Goal: Task Accomplishment & Management: Manage account settings

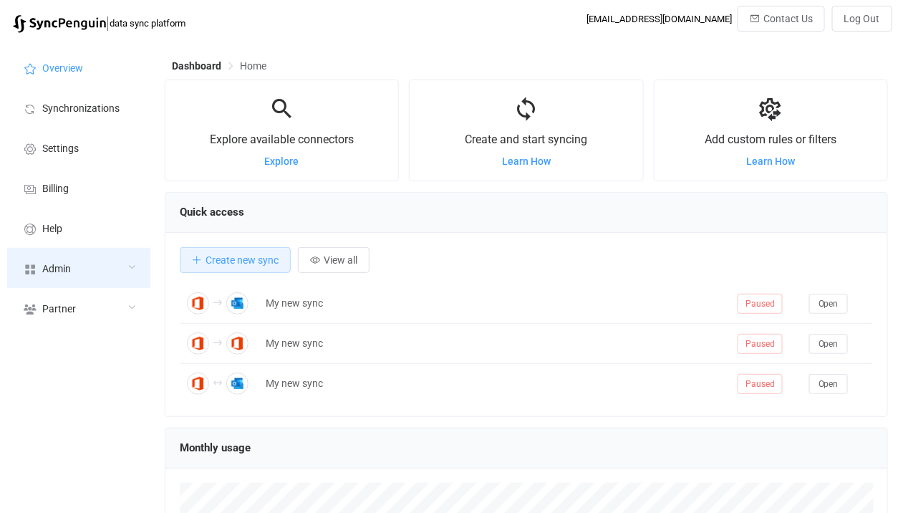
scroll to position [277, 723]
click at [81, 273] on div "Admin" at bounding box center [78, 268] width 143 height 40
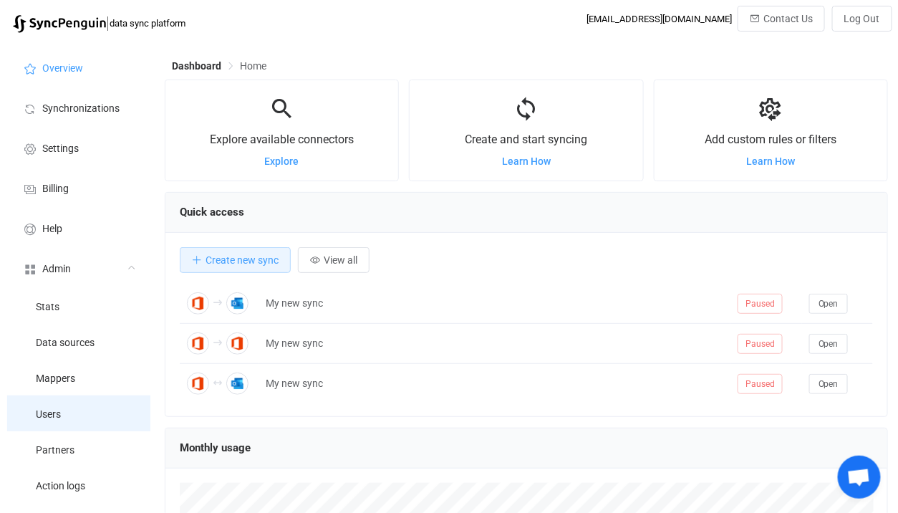
click at [74, 397] on li "Users" at bounding box center [78, 413] width 143 height 36
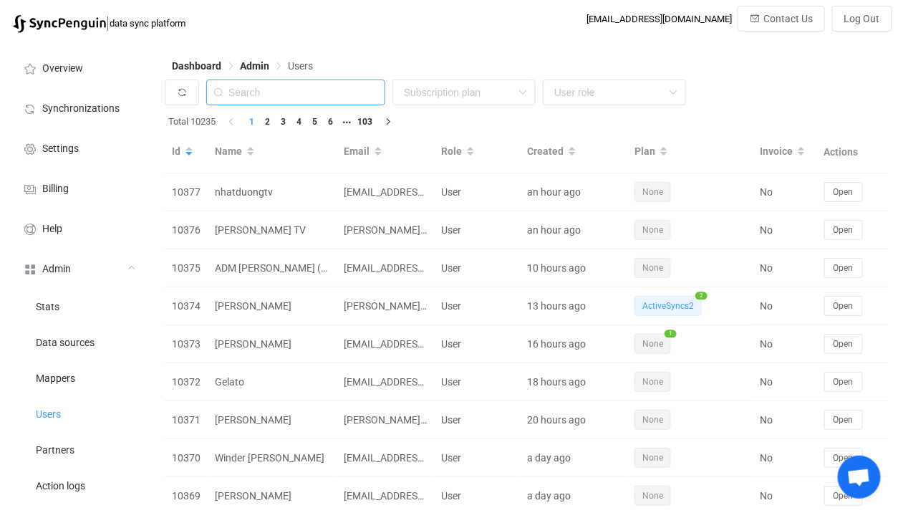
click at [311, 86] on input "text" at bounding box center [295, 92] width 179 height 26
paste input "[EMAIL_ADDRESS][DOMAIN_NAME]"
type input "[EMAIL_ADDRESS][DOMAIN_NAME]"
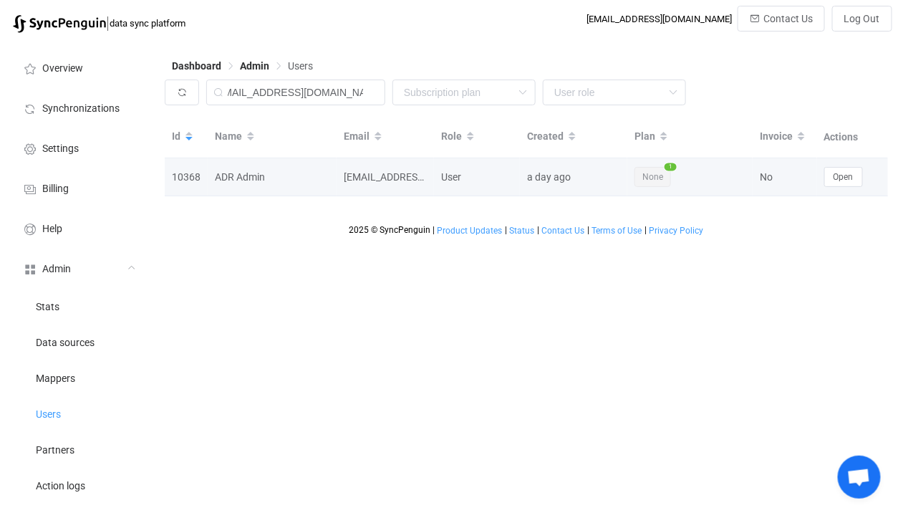
scroll to position [0, 0]
click at [833, 164] on td "Open" at bounding box center [853, 177] width 72 height 38
click at [825, 188] on td "Open" at bounding box center [853, 177] width 72 height 38
click at [840, 183] on button "Open" at bounding box center [843, 177] width 39 height 20
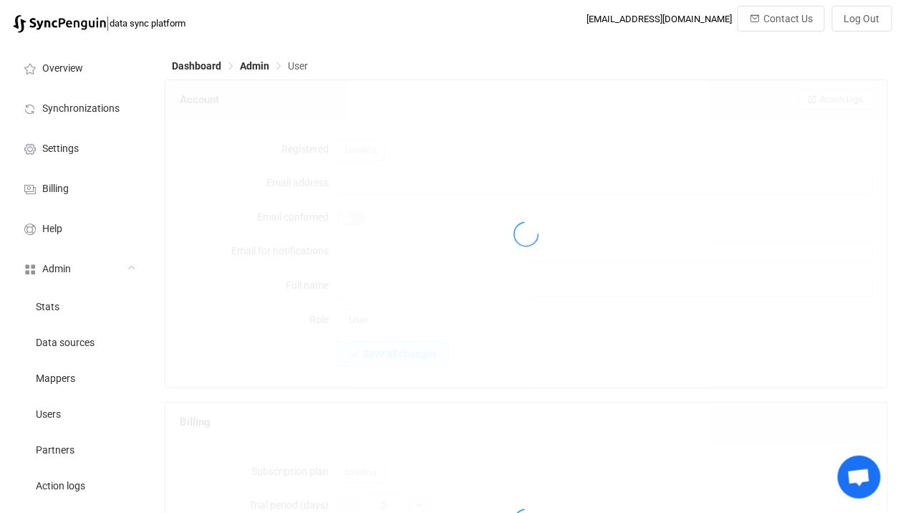
type input "[EMAIL_ADDRESS][DOMAIN_NAME]"
type input "ADR Admin"
type input "14"
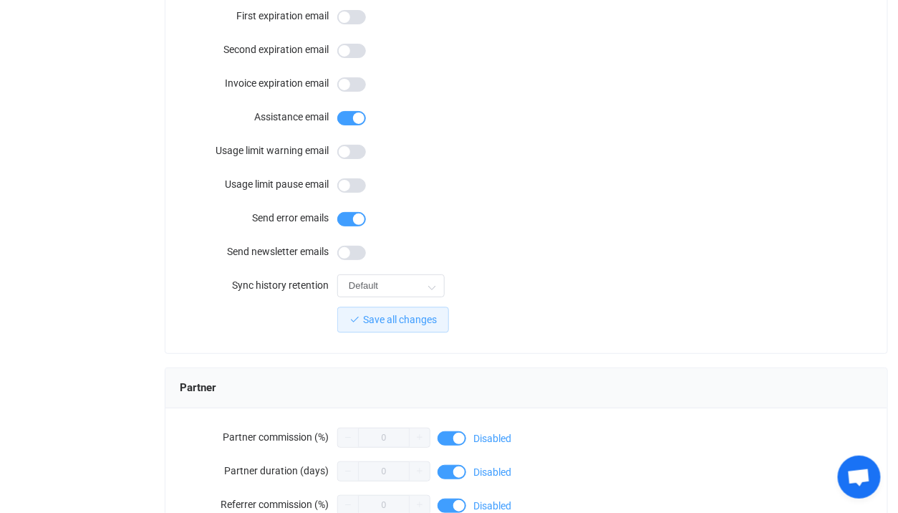
scroll to position [1335, 0]
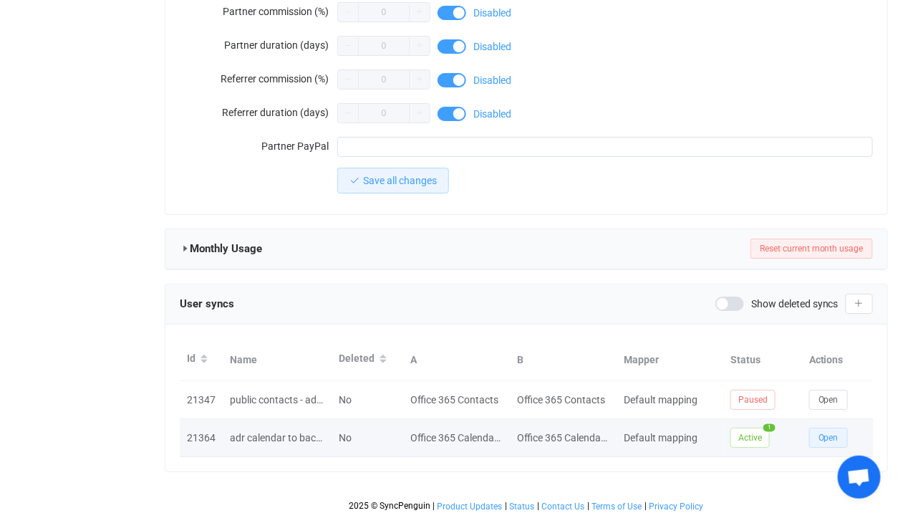
click at [833, 427] on button "Open" at bounding box center [828, 437] width 39 height 20
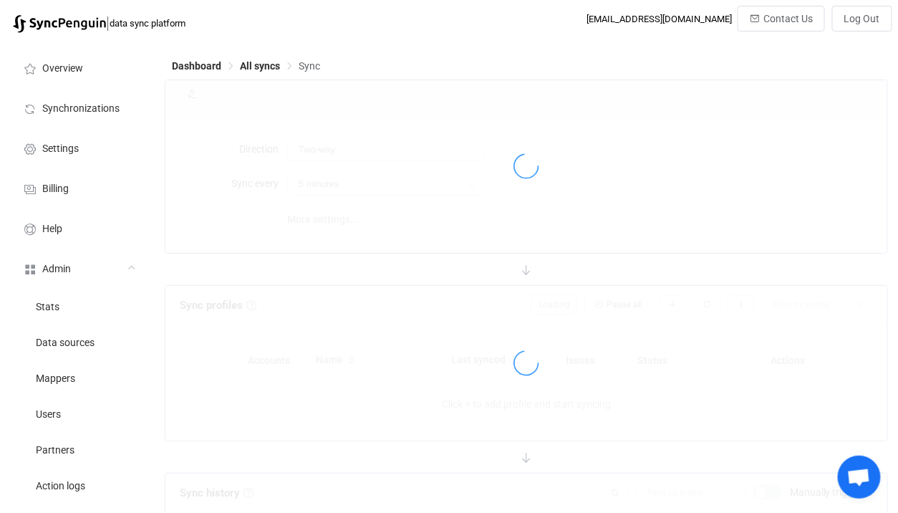
type input "A → B"
type input "12 hours"
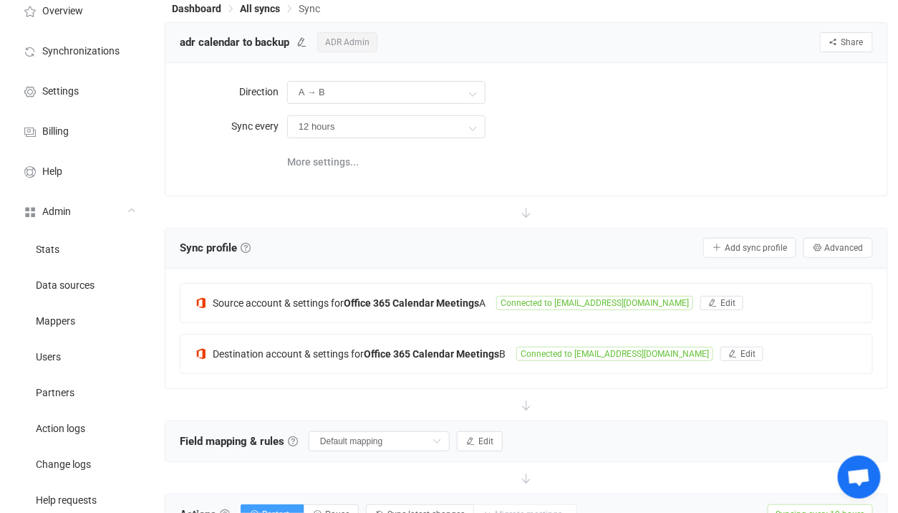
scroll to position [75, 0]
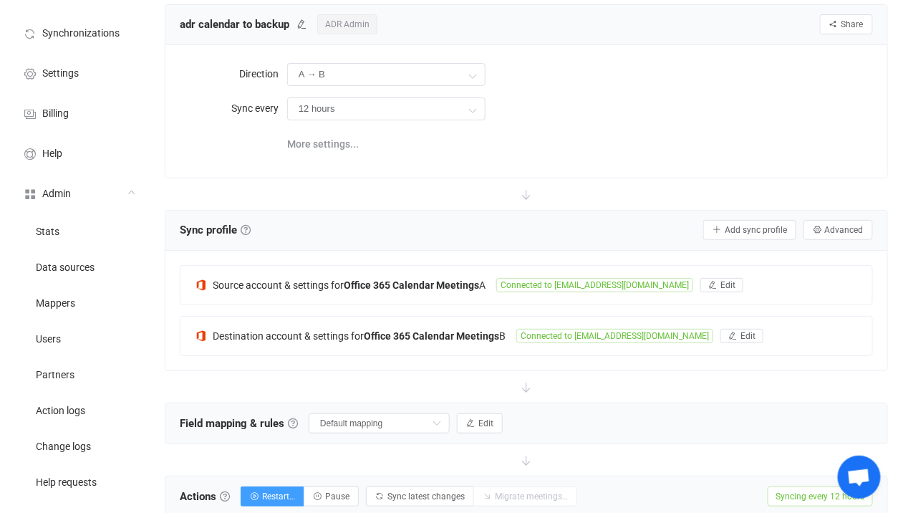
click at [432, 257] on div "Source account & settings for Office 365 Calendar Meetings A Connected to adr-s…" at bounding box center [526, 311] width 722 height 120
click at [465, 294] on div "Source account & settings for Office 365 Calendar Meetings A Connected to adr-s…" at bounding box center [526, 285] width 692 height 39
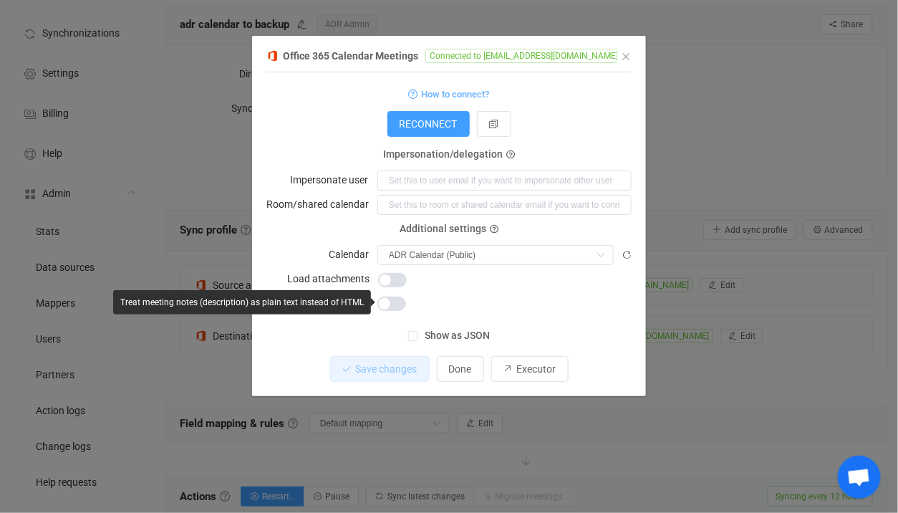
click at [203, 315] on div "Office 365 Calendar Meetings Connected to adr-shared@adrproperties.com 1 { { "c…" at bounding box center [449, 256] width 898 height 513
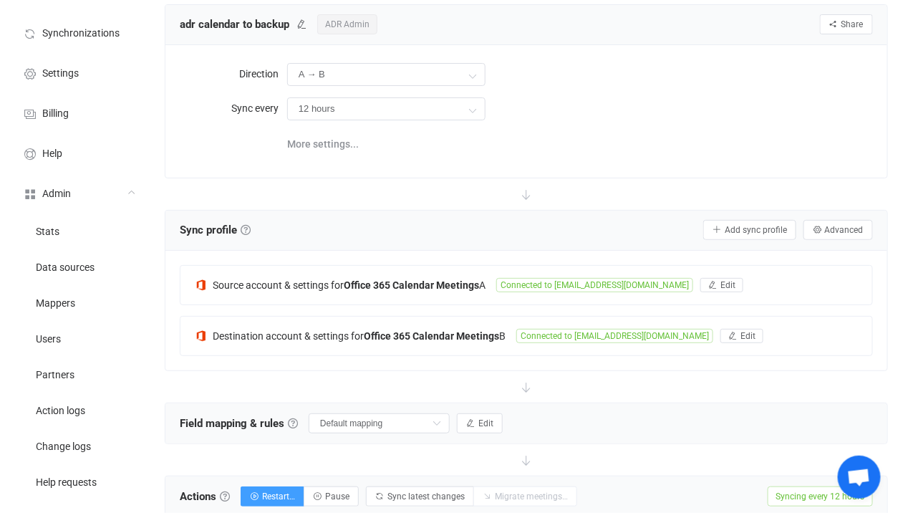
click at [337, 21] on span "ADR Admin" at bounding box center [347, 24] width 60 height 20
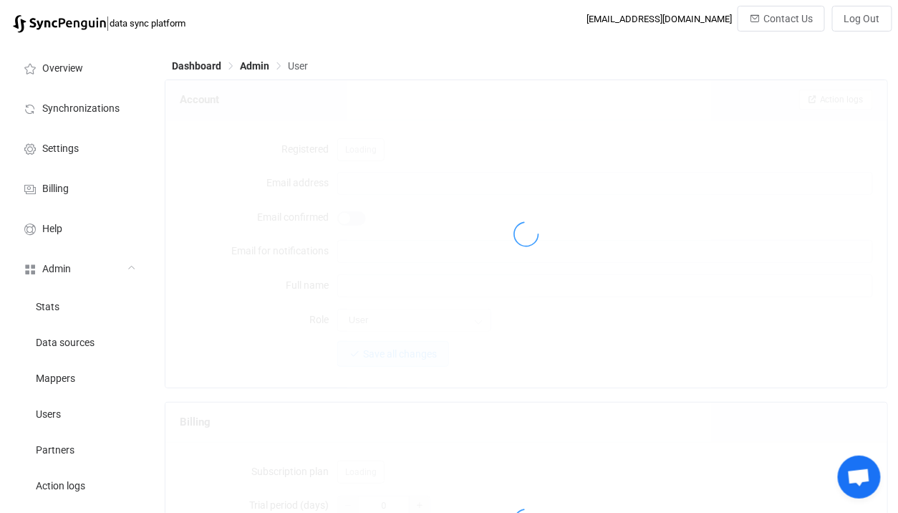
type input "[EMAIL_ADDRESS][DOMAIN_NAME]"
type input "ADR Admin"
type input "14"
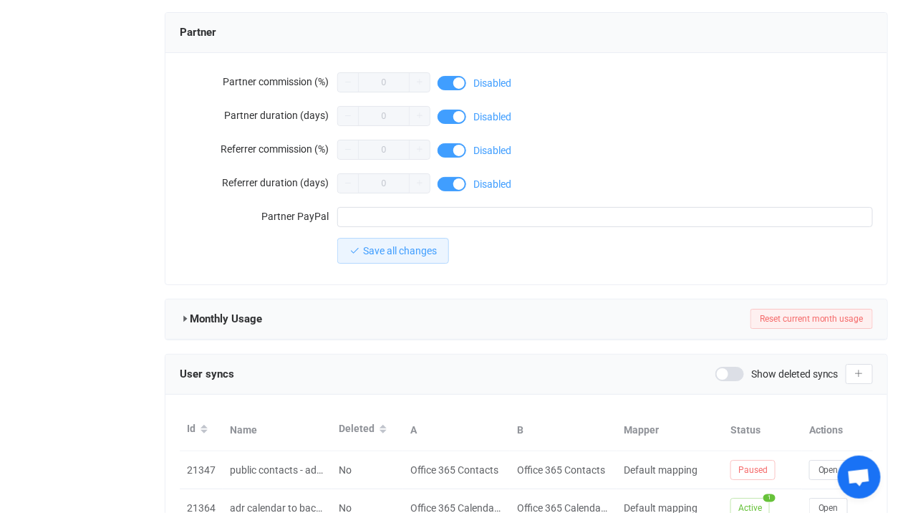
scroll to position [1266, 0]
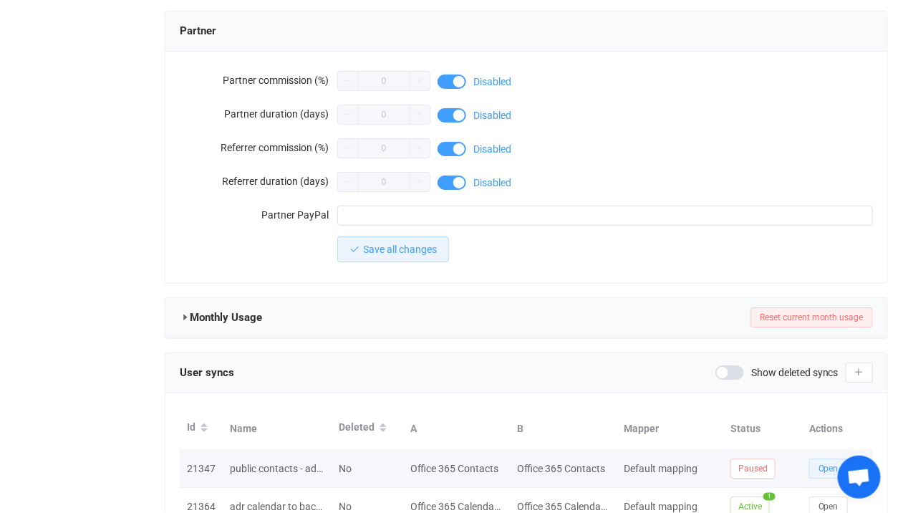
click at [826, 463] on span "Open" at bounding box center [828, 468] width 20 height 10
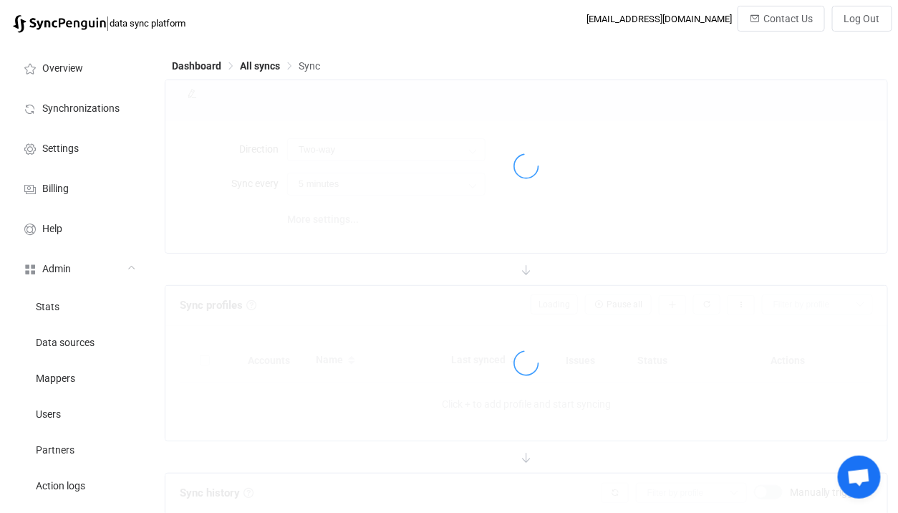
type input "10 minutes"
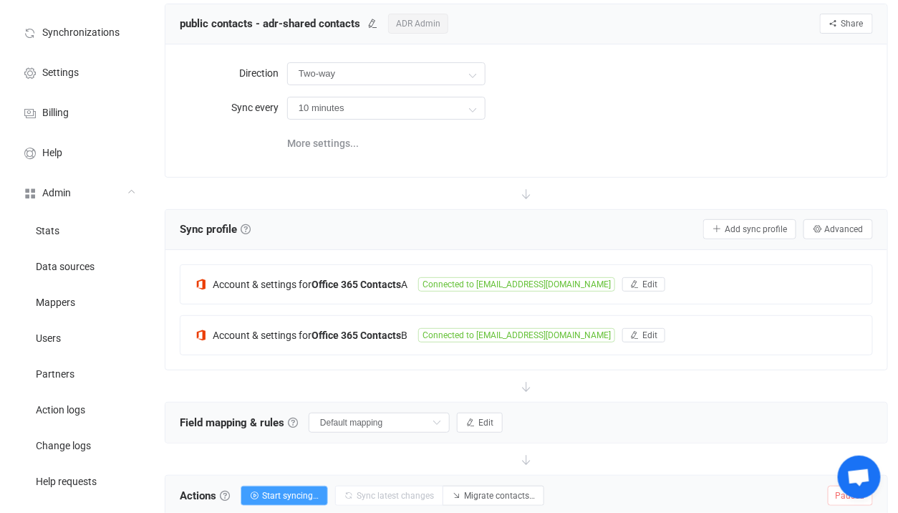
scroll to position [79, 0]
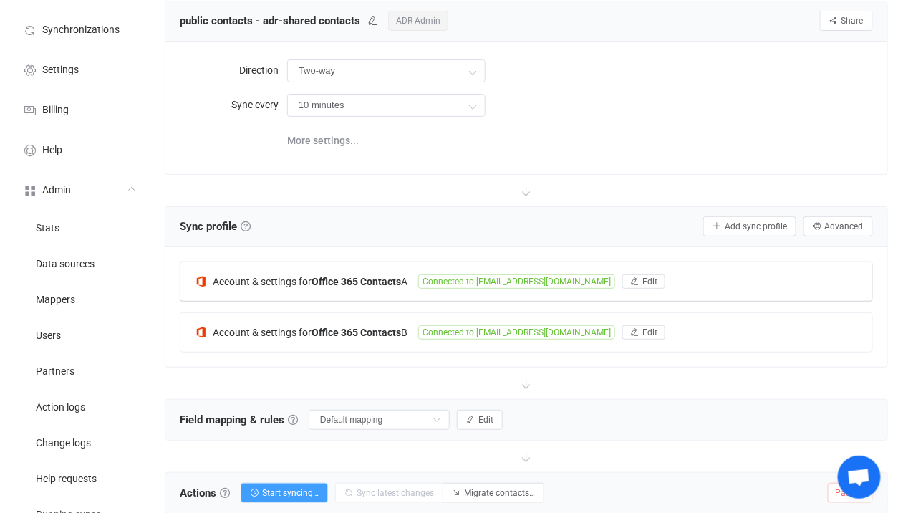
click at [373, 266] on div "Account & settings for Office 365 Contacts A Connected to adr-shared@adrpropert…" at bounding box center [526, 281] width 692 height 39
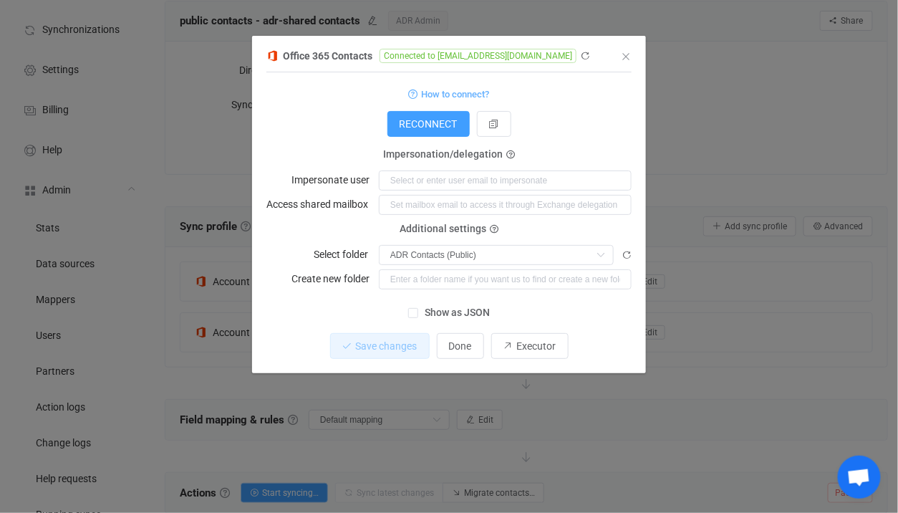
click at [213, 314] on div "Office 365 Contacts Connected to adr-shared@adrproperties.com 1 { { "connection…" at bounding box center [449, 256] width 898 height 513
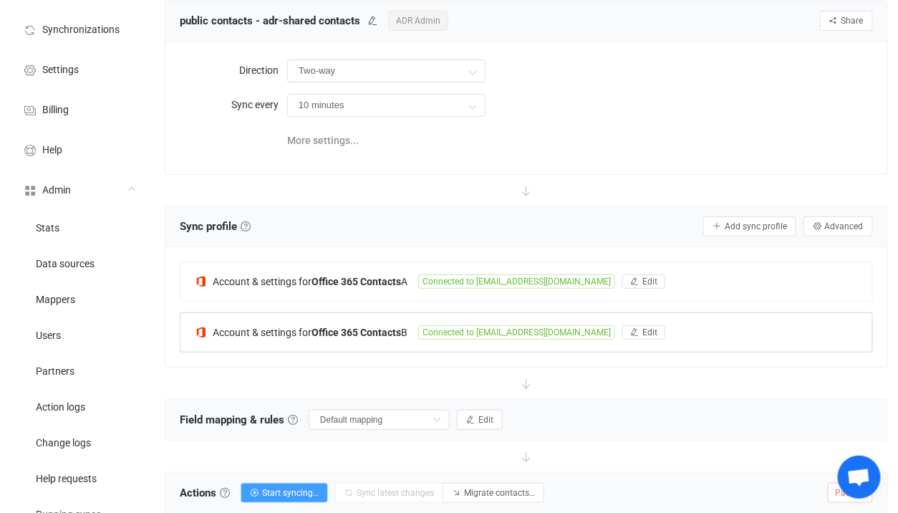
click at [353, 322] on div "Account & settings for Office 365 Contacts B Connected to adr-shared@adrpropert…" at bounding box center [526, 332] width 692 height 39
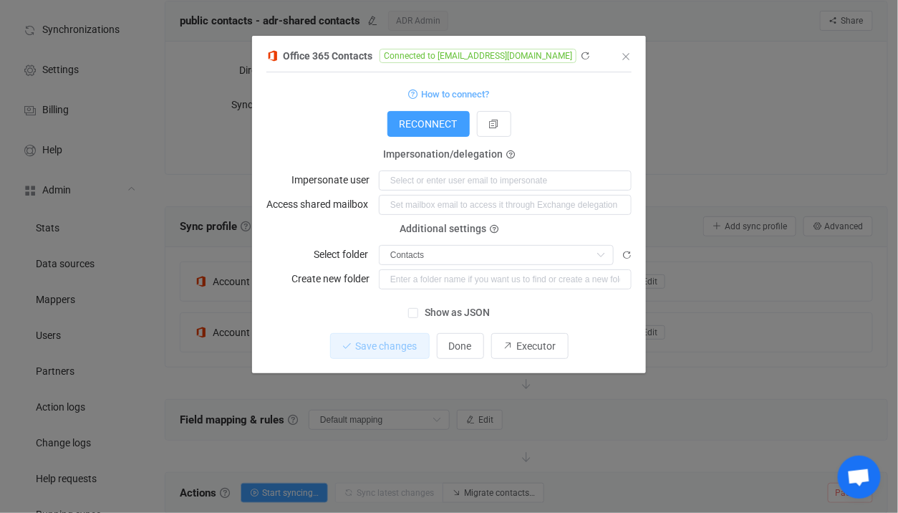
click at [221, 319] on div "Office 365 Contacts Connected to adr-shared@adrproperties.com 1 { { "connection…" at bounding box center [449, 256] width 898 height 513
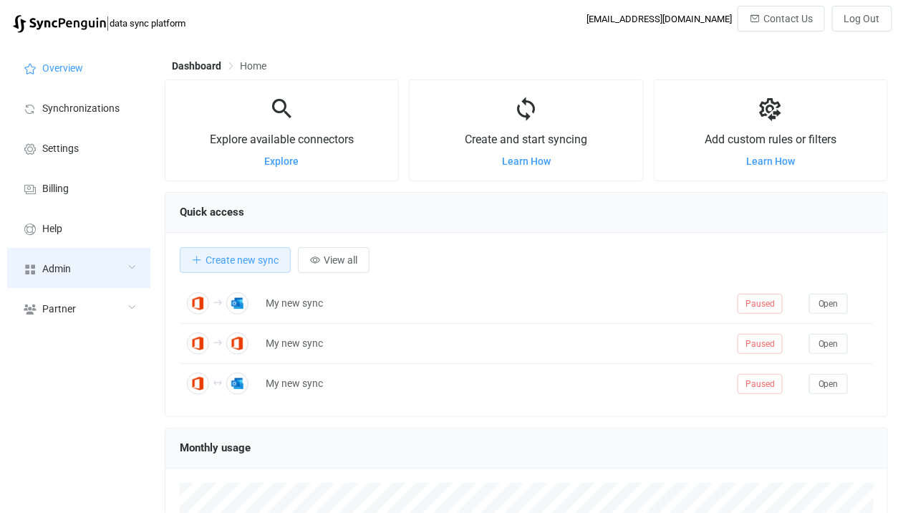
click at [95, 265] on div "Admin" at bounding box center [78, 268] width 143 height 40
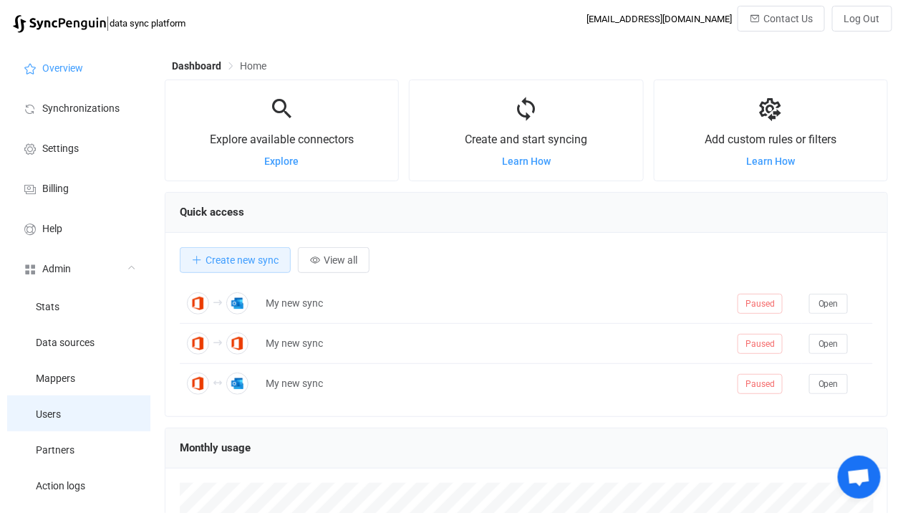
click at [80, 405] on li "Users" at bounding box center [78, 413] width 143 height 36
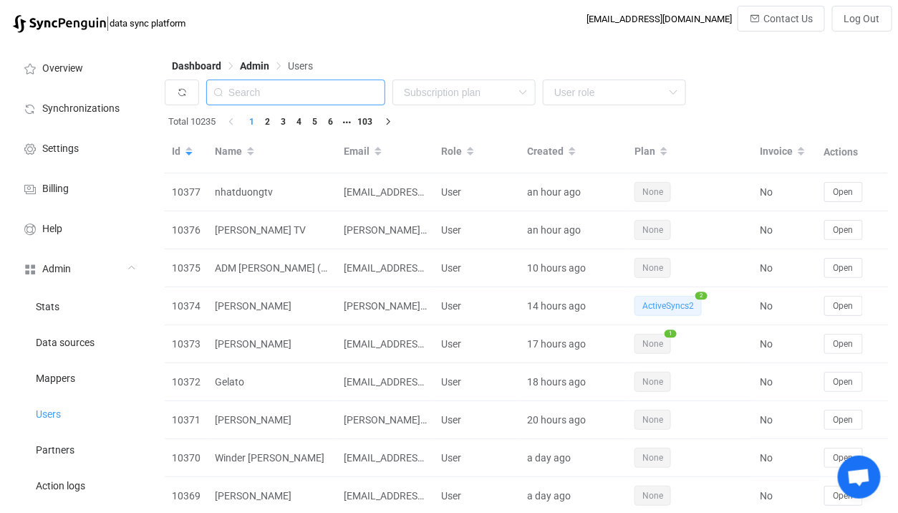
click at [324, 88] on input "text" at bounding box center [295, 92] width 179 height 26
paste input "[EMAIL_ADDRESS][DOMAIN_NAME]"
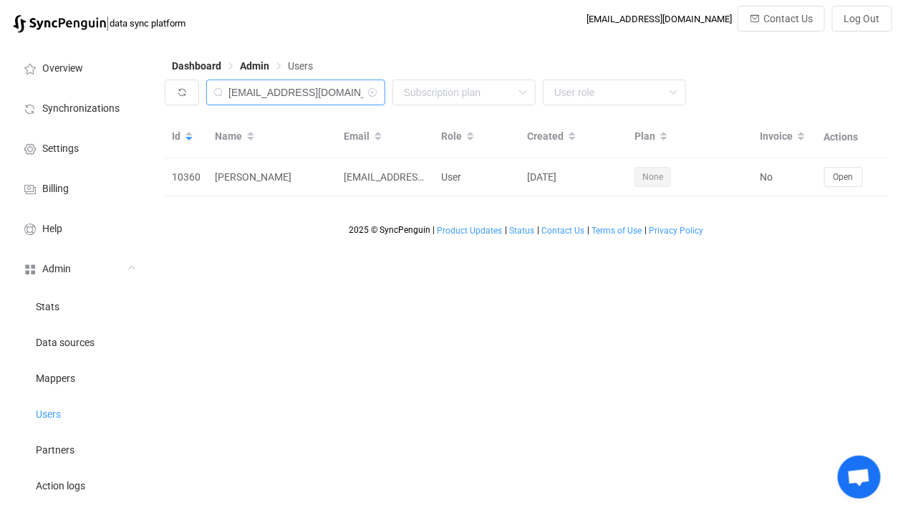
click at [259, 92] on input "[EMAIL_ADDRESS][DOMAIN_NAME]" at bounding box center [295, 92] width 179 height 26
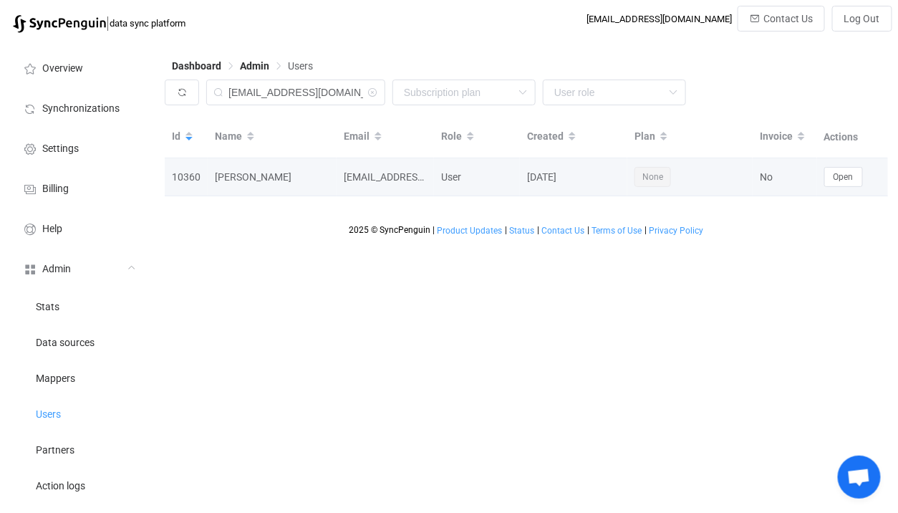
click at [231, 185] on div "[PERSON_NAME]" at bounding box center [272, 177] width 129 height 16
click at [232, 179] on div "[PERSON_NAME]" at bounding box center [272, 177] width 129 height 16
copy div "[PERSON_NAME]"
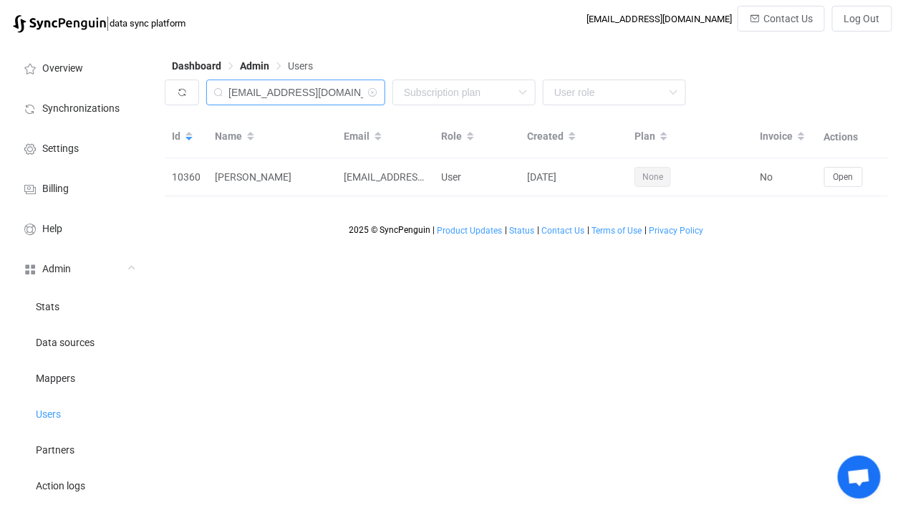
click at [332, 82] on input "[EMAIL_ADDRESS][DOMAIN_NAME]" at bounding box center [295, 92] width 179 height 26
paste input "[PERSON_NAME]"
type input "[PERSON_NAME]"
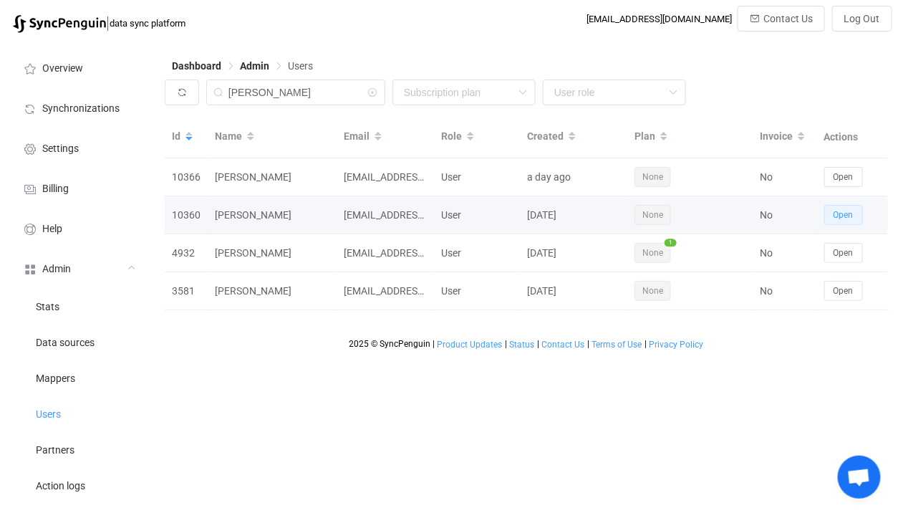
click at [841, 213] on span "Open" at bounding box center [843, 215] width 20 height 10
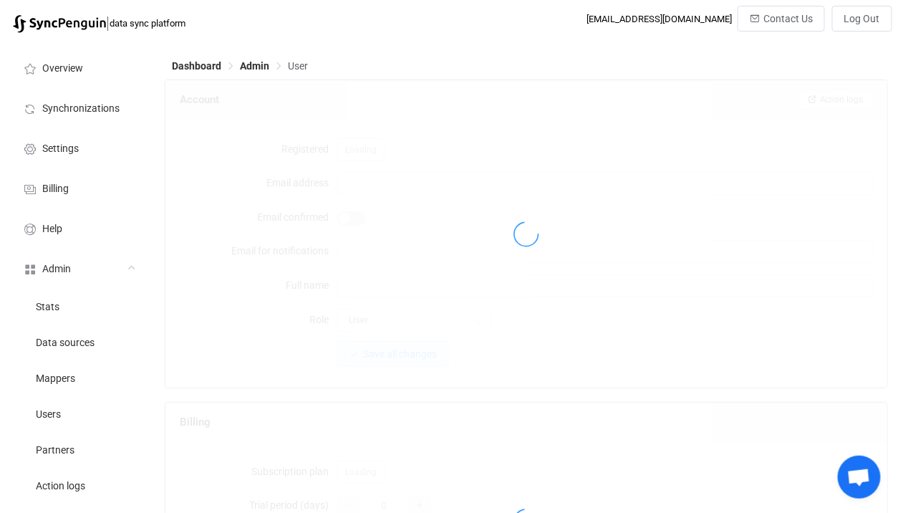
type input "[EMAIL_ADDRESS][DOMAIN_NAME]"
type input "[PERSON_NAME]"
type input "14"
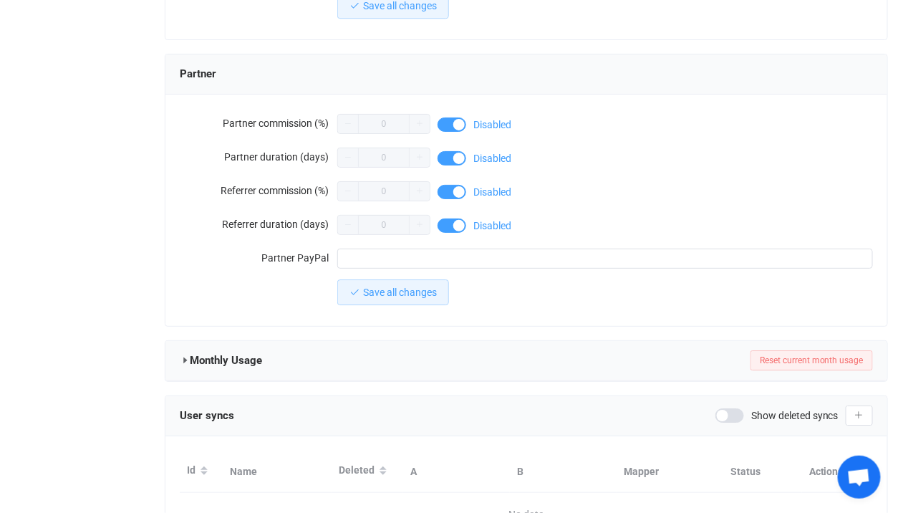
scroll to position [1302, 0]
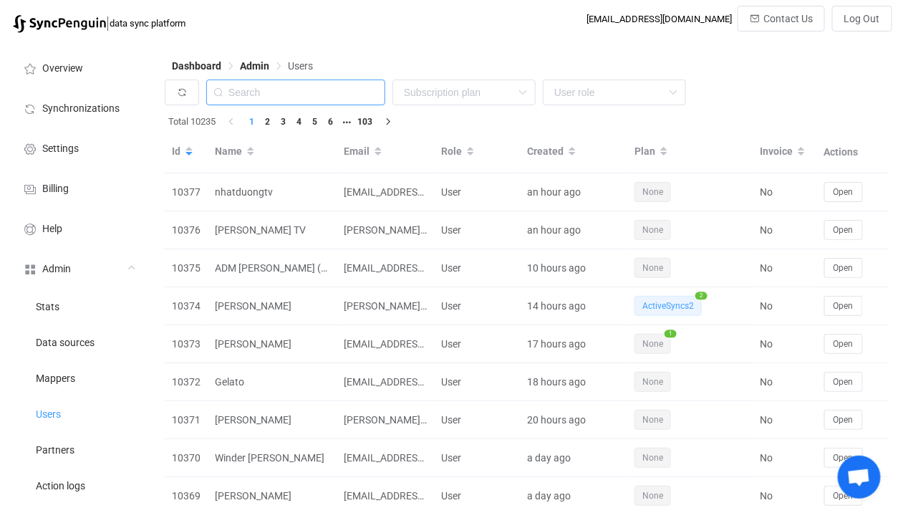
click at [324, 87] on input "text" at bounding box center [295, 92] width 179 height 26
paste input "[PERSON_NAME]"
type input "[PERSON_NAME]"
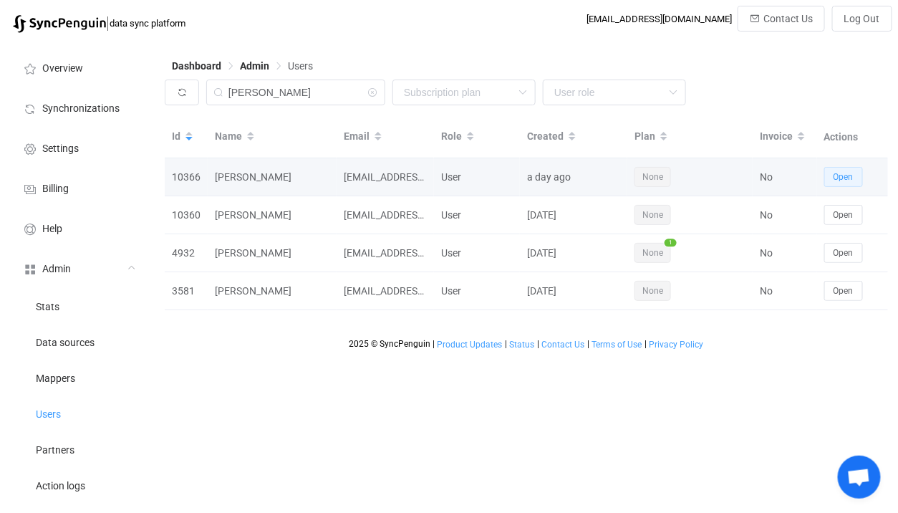
click at [826, 168] on button "Open" at bounding box center [843, 177] width 39 height 20
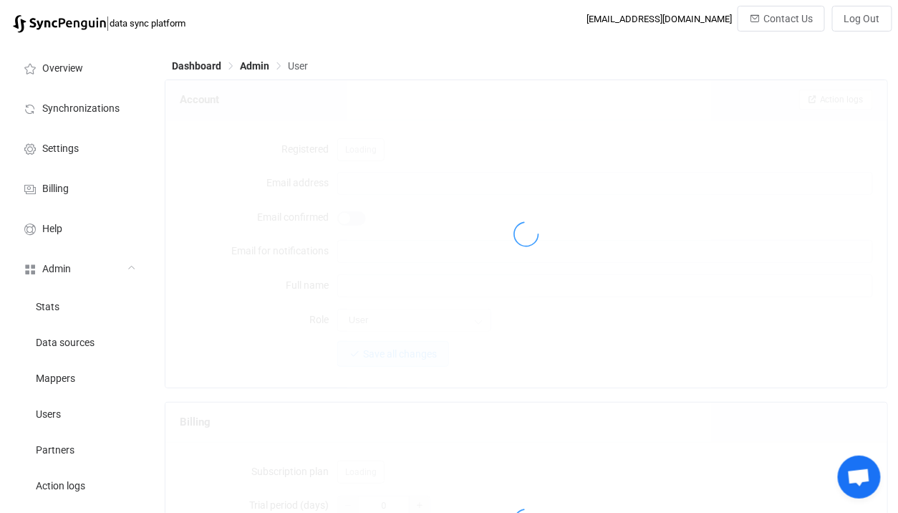
type input "[EMAIL_ADDRESS][DOMAIN_NAME]"
type input "[PERSON_NAME]"
type input "14"
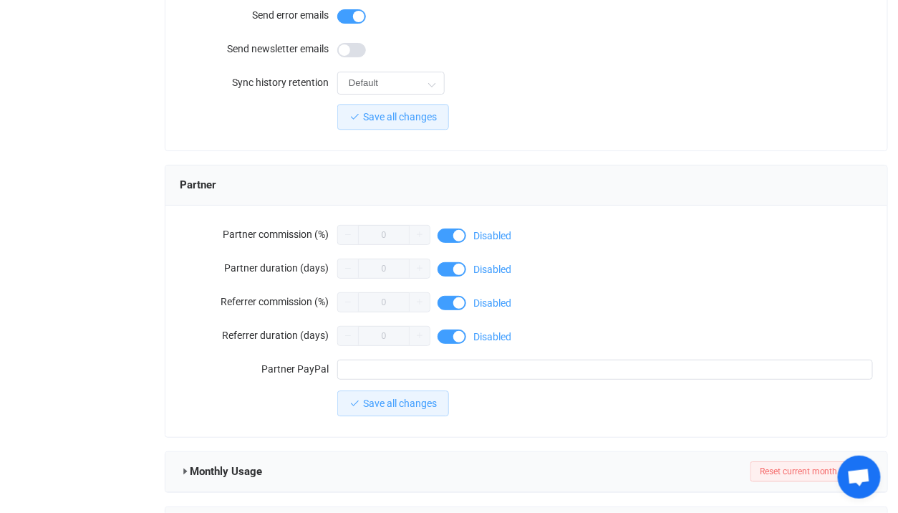
scroll to position [1372, 0]
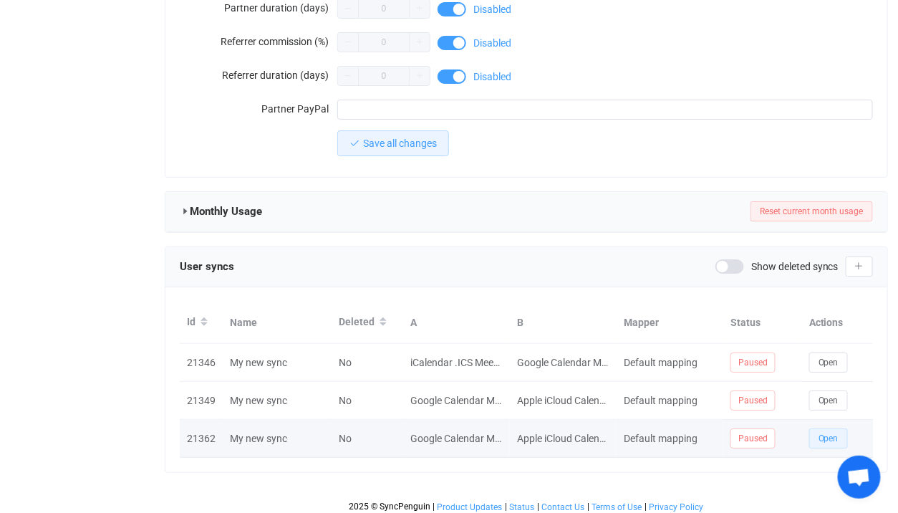
click at [823, 434] on span "Open" at bounding box center [828, 438] width 20 height 10
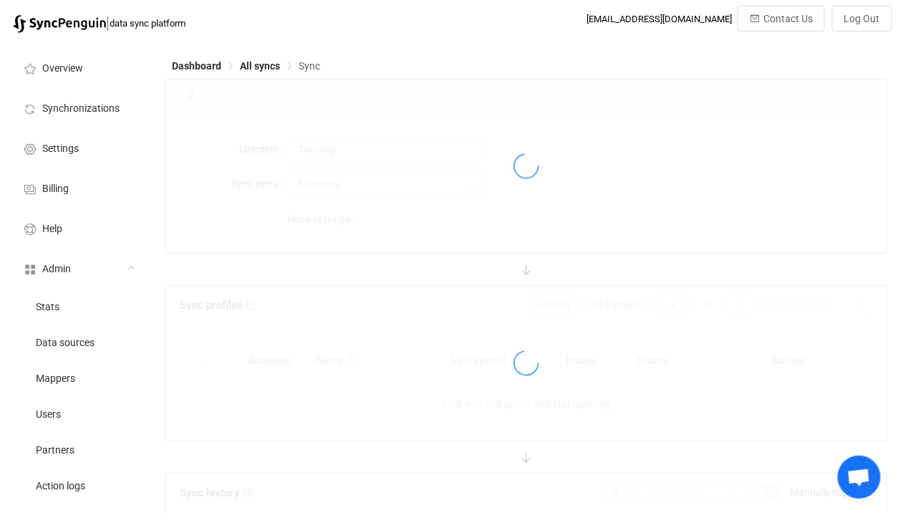
type input "iCloud → Google (many to one)"
type input "10 minutes"
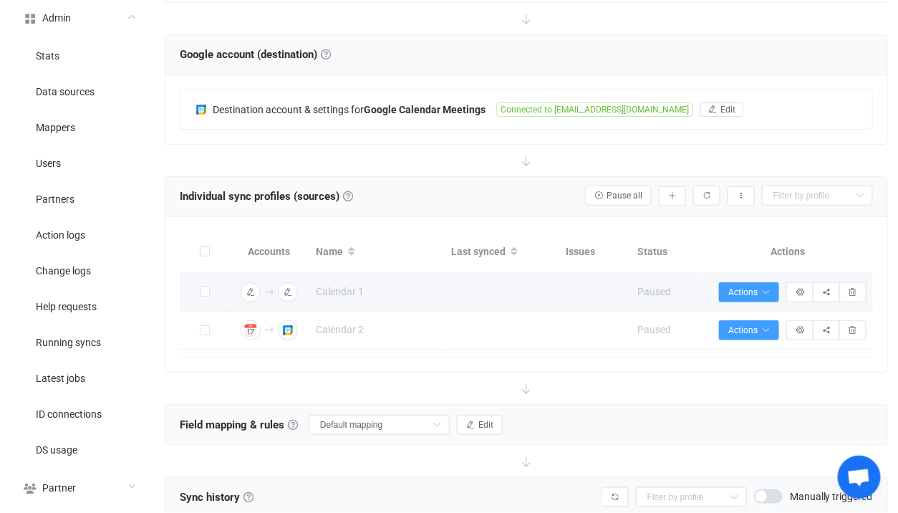
scroll to position [175, 0]
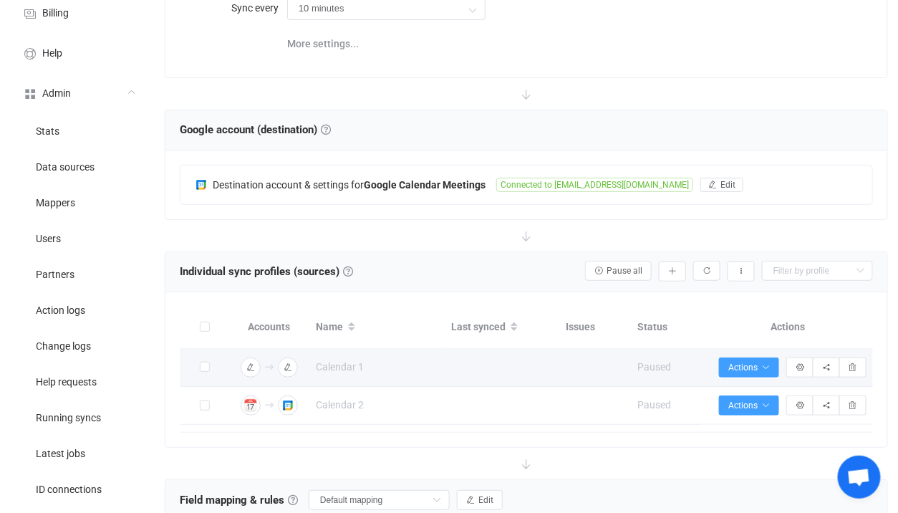
click at [260, 357] on div "Connection results" at bounding box center [251, 367] width 26 height 20
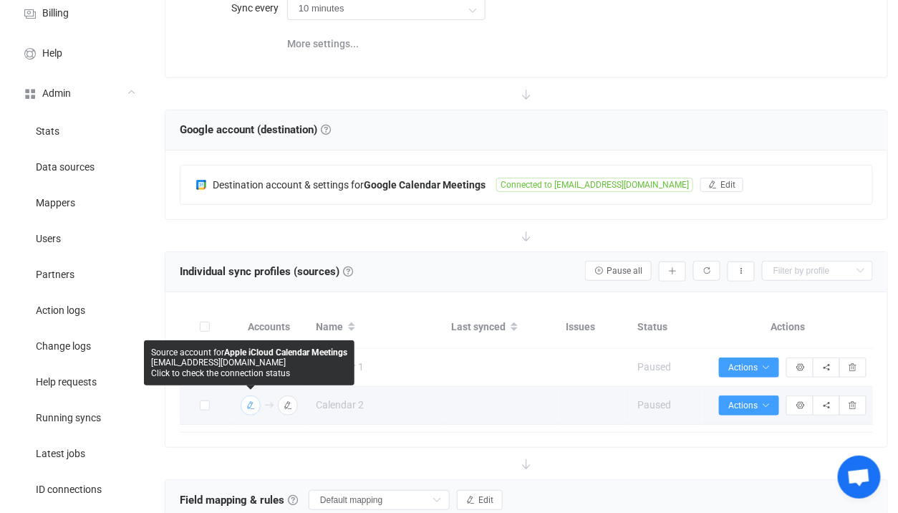
click at [248, 401] on icon "button" at bounding box center [250, 405] width 9 height 9
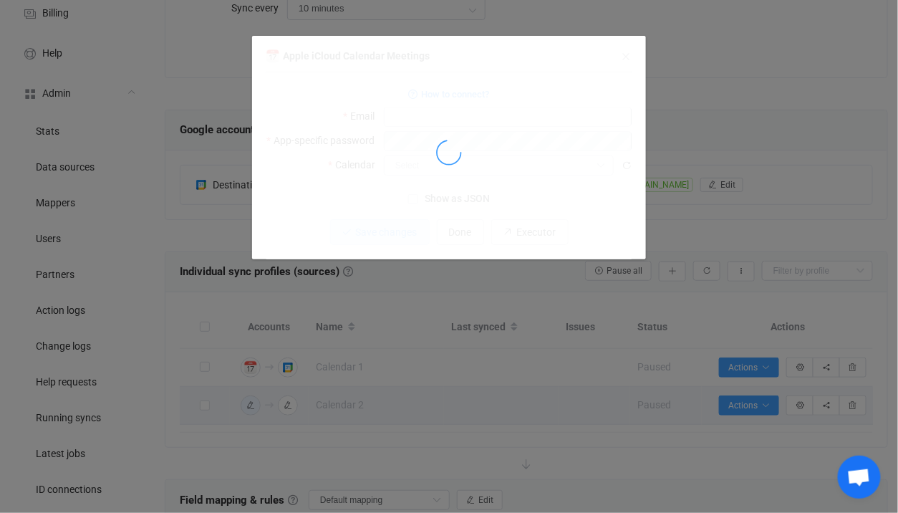
type input "[EMAIL_ADDRESS][DOMAIN_NAME]"
type input "C. (Zoom or Tel.)"
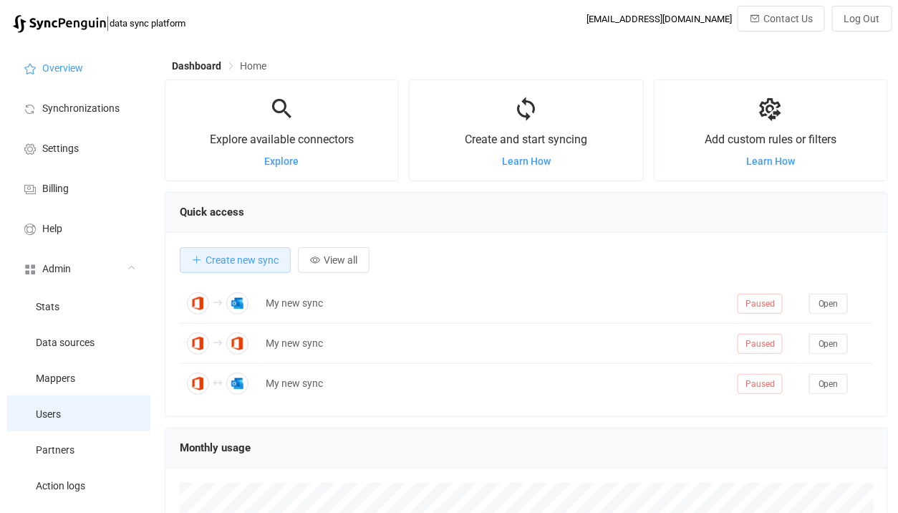
scroll to position [277, 723]
click at [76, 414] on li "Users" at bounding box center [78, 413] width 143 height 36
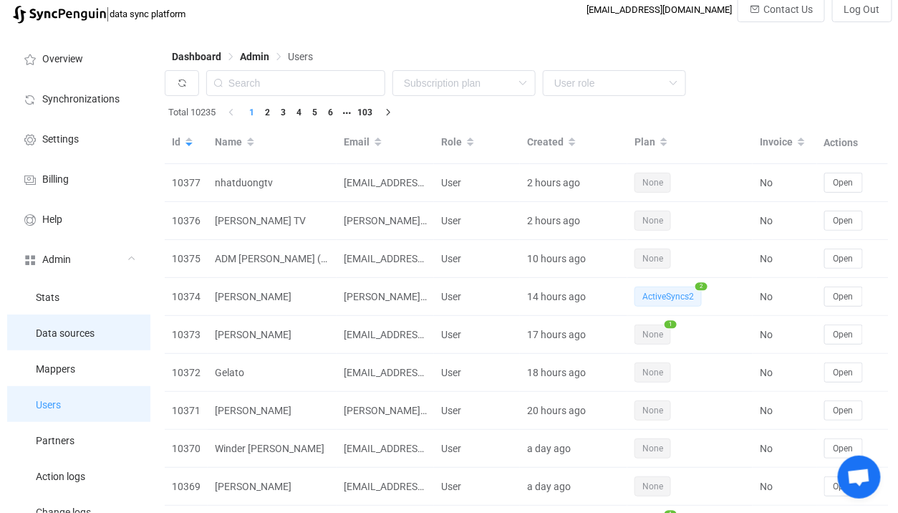
scroll to position [313, 0]
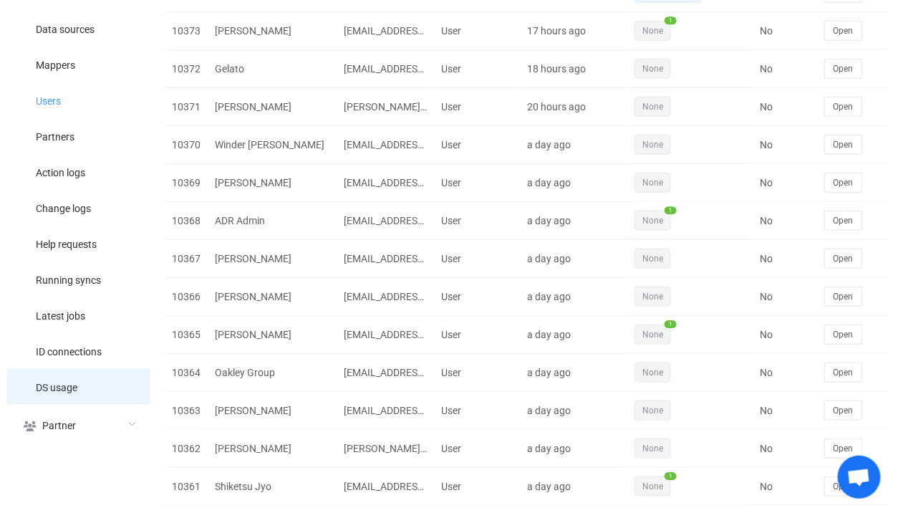
click at [71, 382] on span "DS usage" at bounding box center [57, 387] width 42 height 11
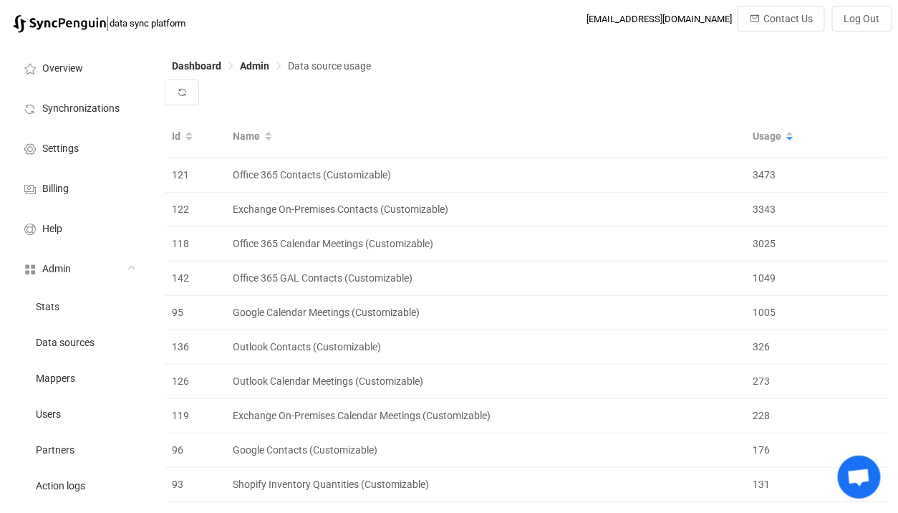
scroll to position [330, 0]
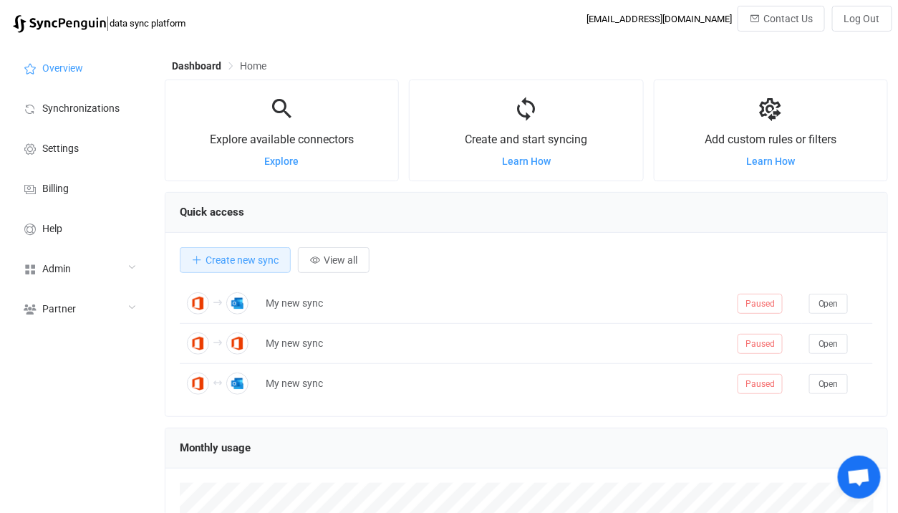
scroll to position [277, 723]
